Goal: Find specific page/section: Find specific page/section

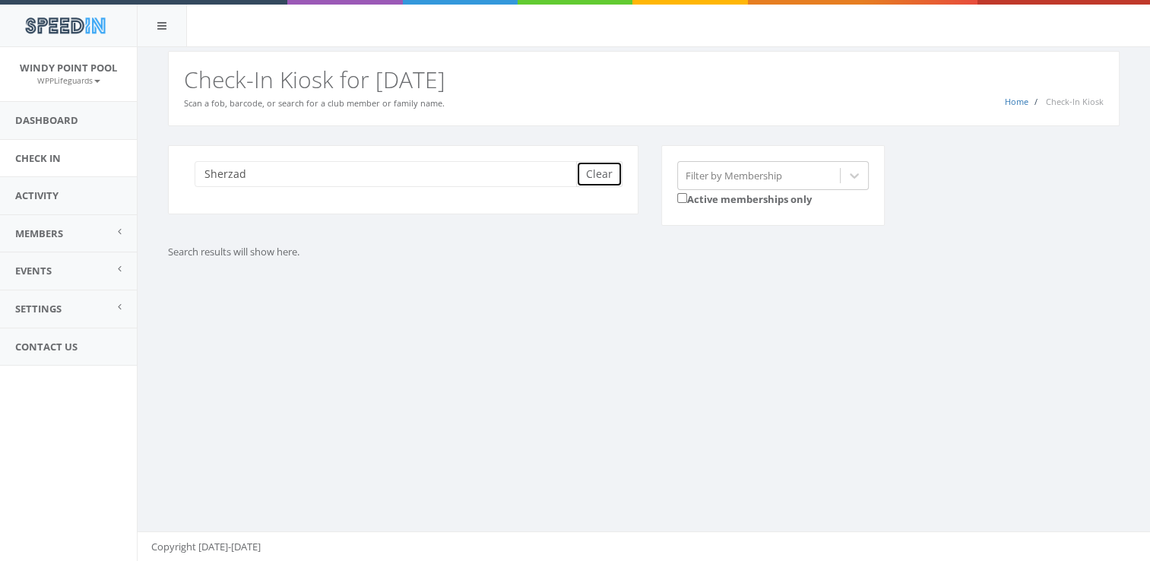
click at [600, 176] on button "Clear" at bounding box center [599, 174] width 46 height 26
click at [408, 179] on input "search" at bounding box center [391, 174] width 393 height 26
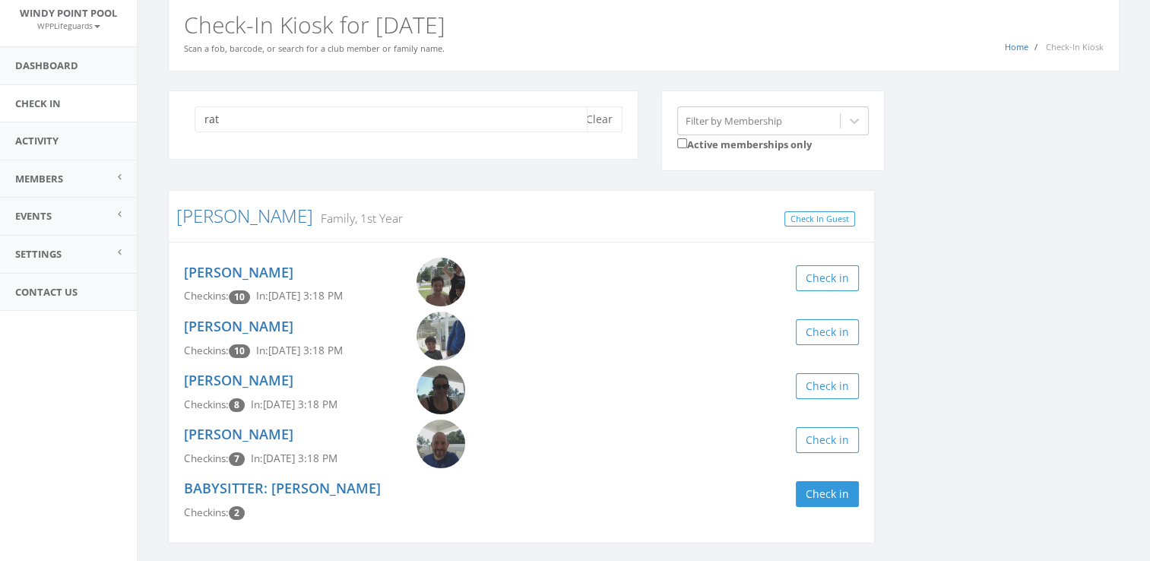
scroll to position [105, 0]
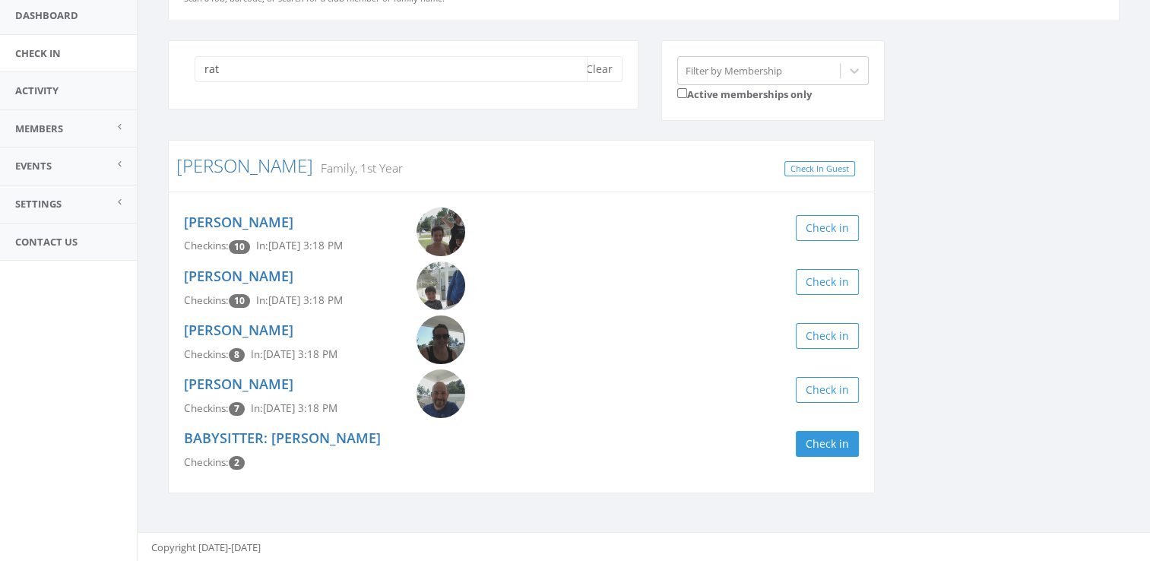
type input "rat"
click at [428, 389] on img at bounding box center [441, 394] width 49 height 49
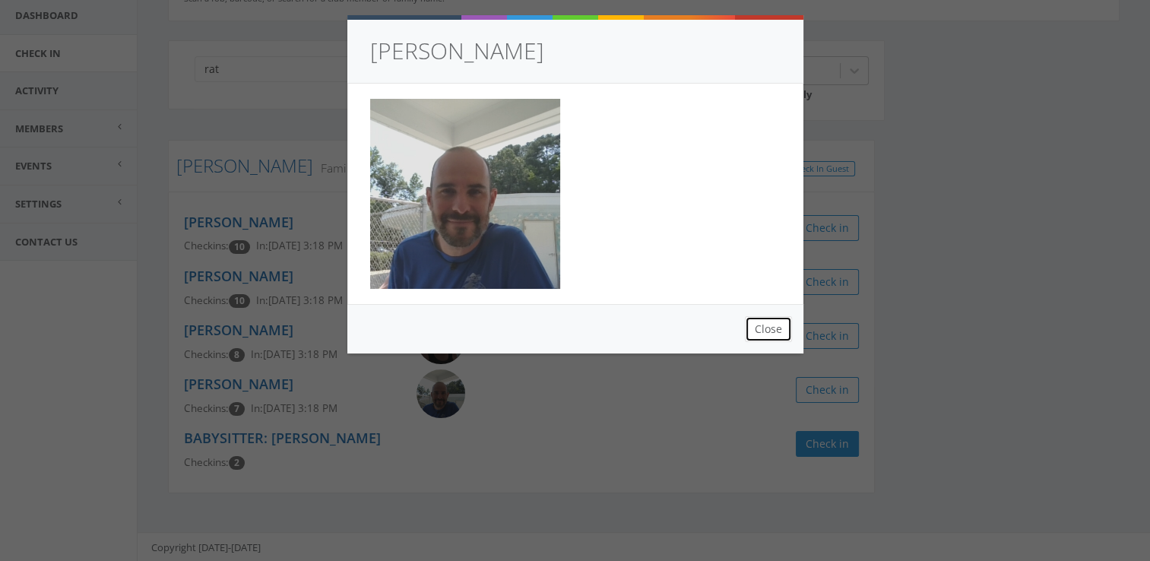
click at [750, 323] on button "Close" at bounding box center [768, 329] width 47 height 26
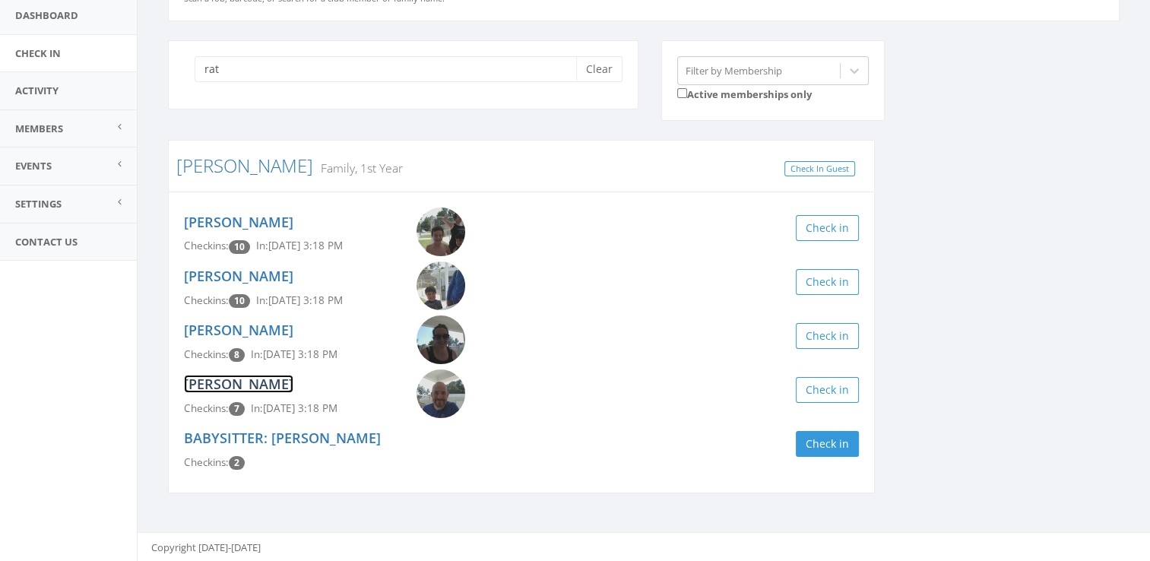
click at [268, 379] on link "[PERSON_NAME]" at bounding box center [238, 384] width 109 height 18
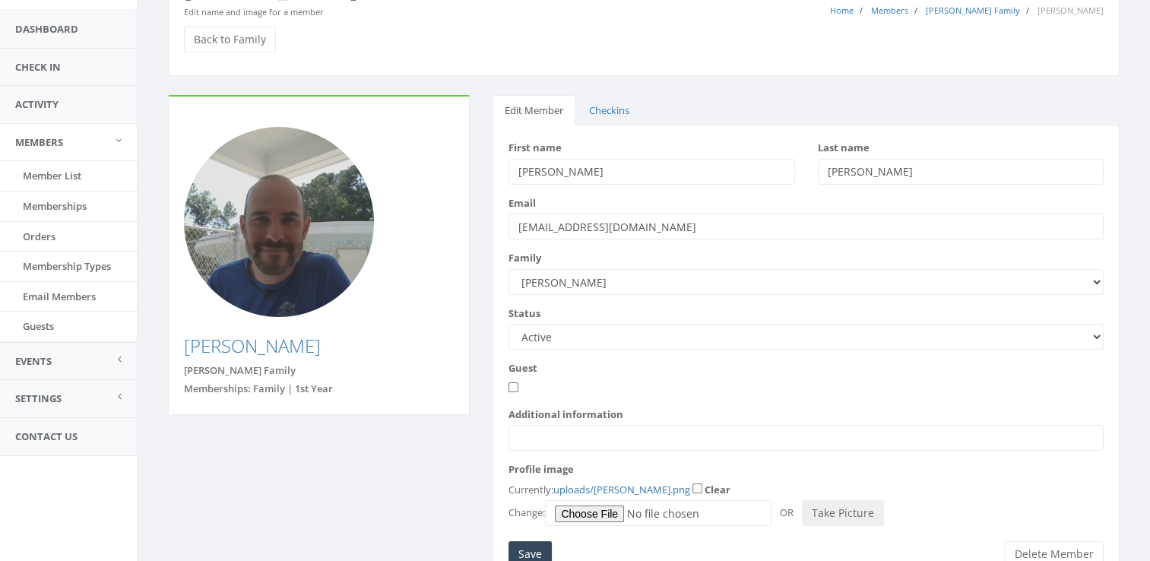
scroll to position [91, 0]
